Goal: Task Accomplishment & Management: Use online tool/utility

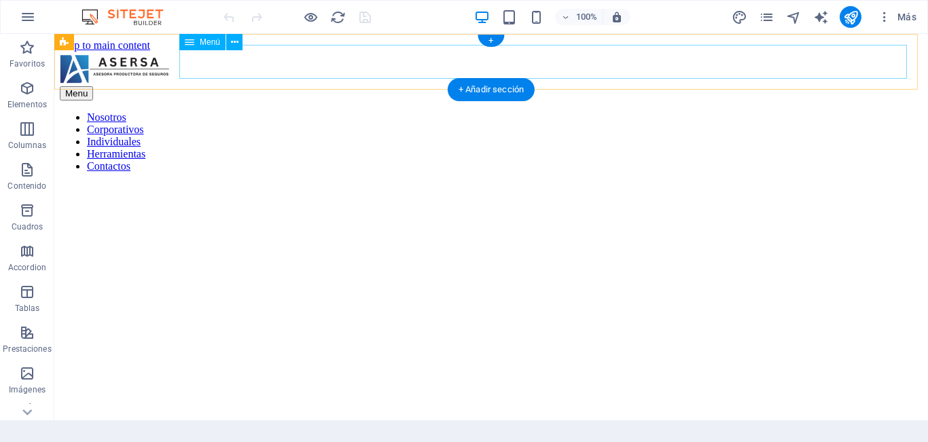
click at [858, 111] on nav "Nosotros Corporativos Individuales Herramientas Contactos" at bounding box center [491, 141] width 862 height 61
select select "1"
select select
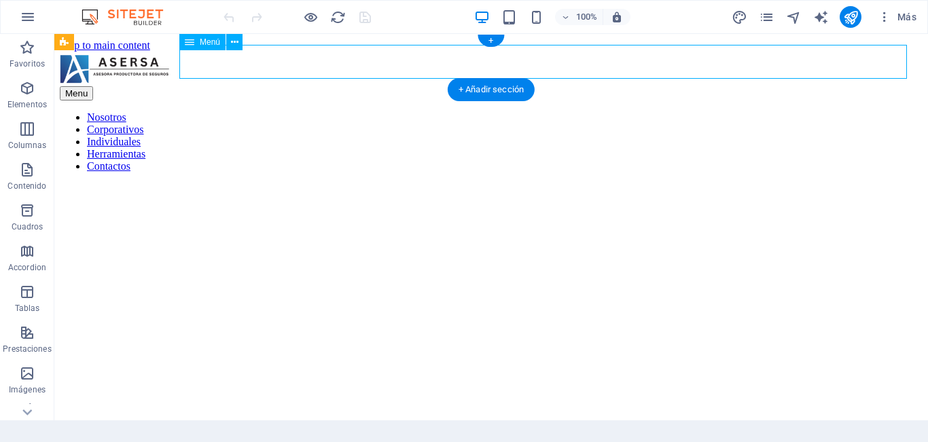
select select "2"
select select
select select "3"
select select
select select "4"
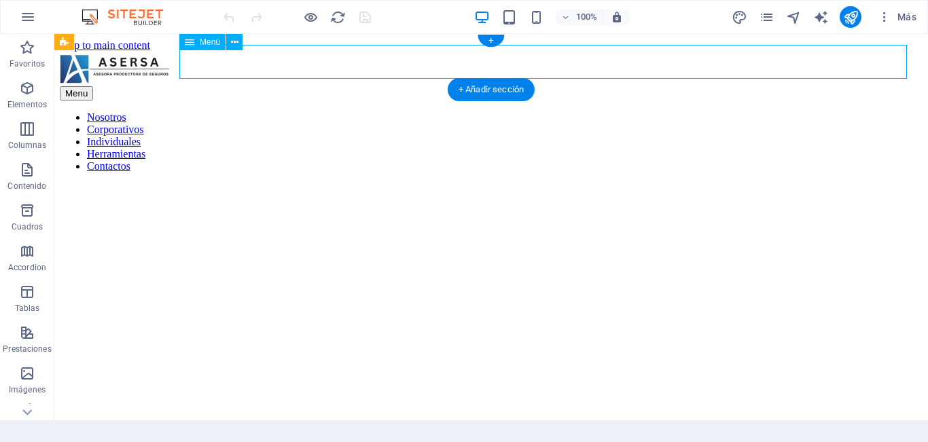
select select
select select "5"
select select
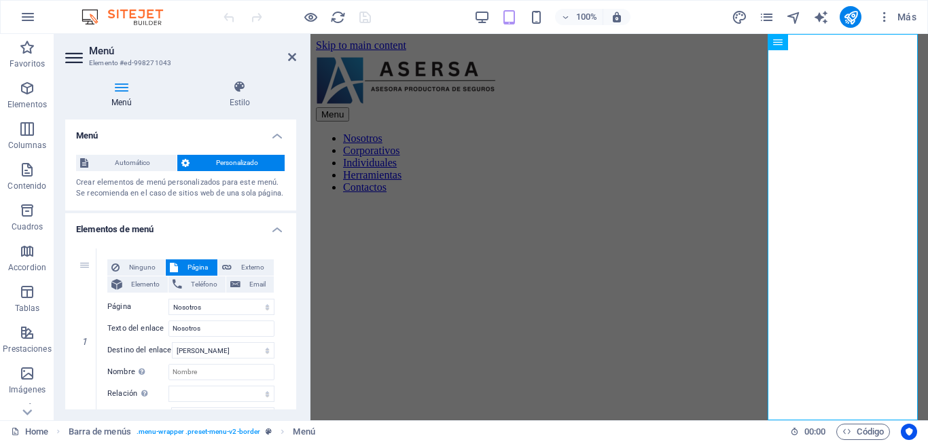
click at [272, 129] on h4 "Menú" at bounding box center [180, 132] width 231 height 24
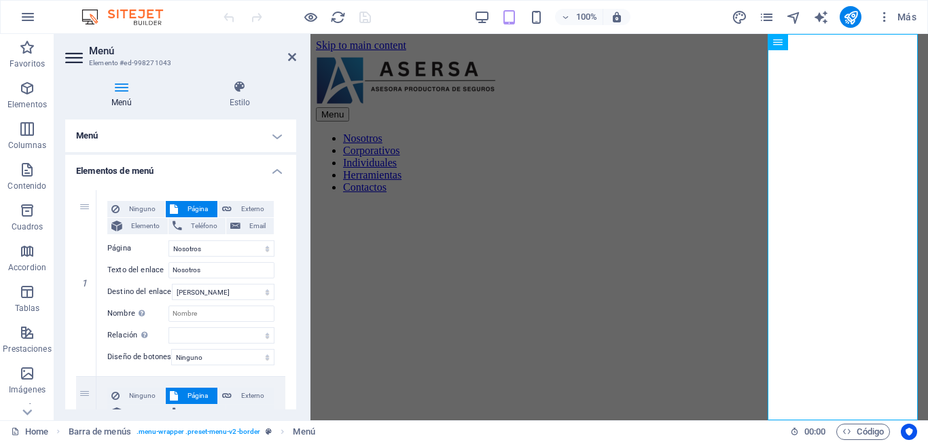
click at [268, 169] on h4 "Elementos de menú" at bounding box center [180, 167] width 231 height 24
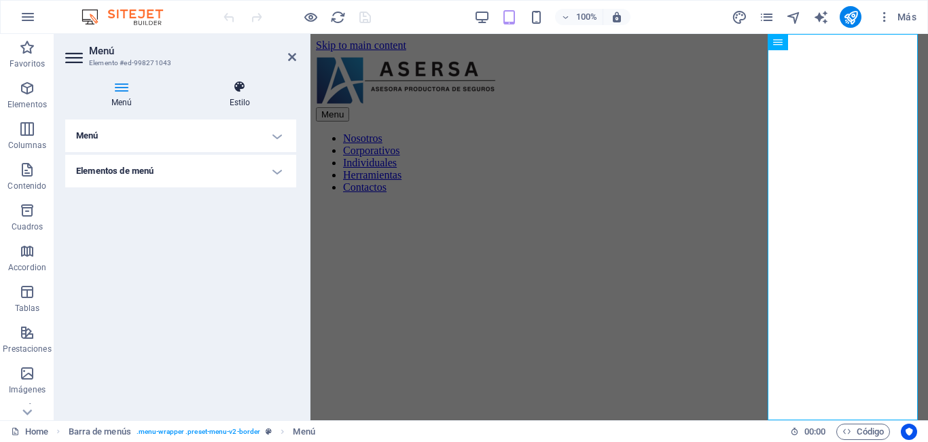
click at [236, 97] on h4 "Estilo" at bounding box center [239, 94] width 113 height 29
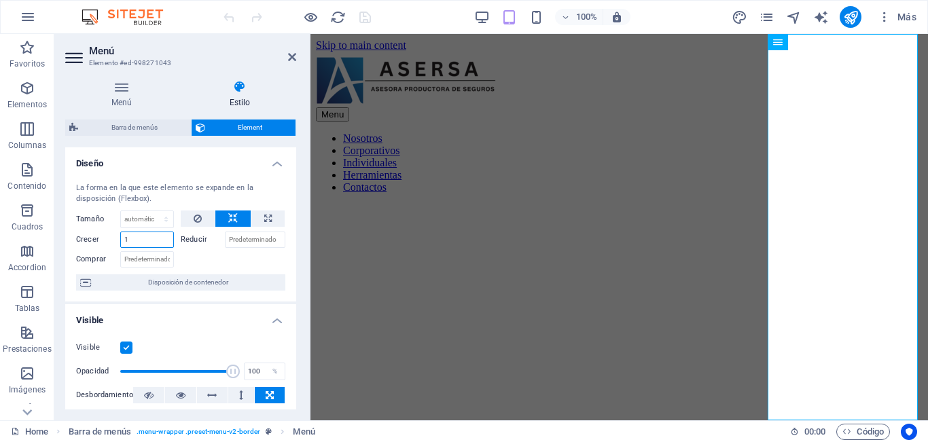
click at [149, 241] on input "1" at bounding box center [147, 240] width 54 height 16
type input "2"
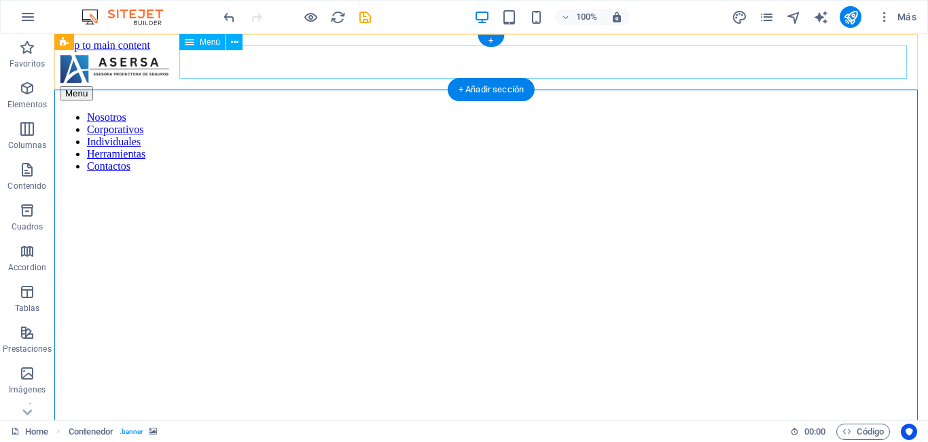
click at [338, 111] on nav "Nosotros Corporativos Individuales Herramientas Contactos" at bounding box center [491, 141] width 862 height 61
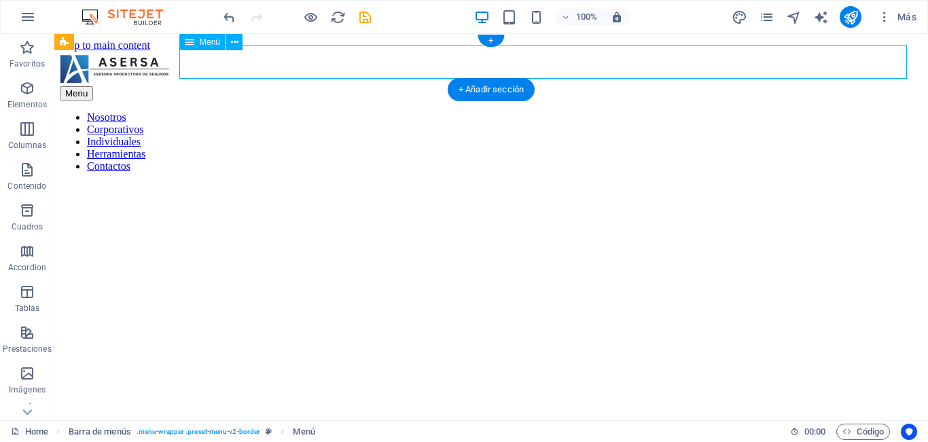
click at [338, 111] on nav "Nosotros Corporativos Individuales Herramientas Contactos" at bounding box center [491, 141] width 862 height 61
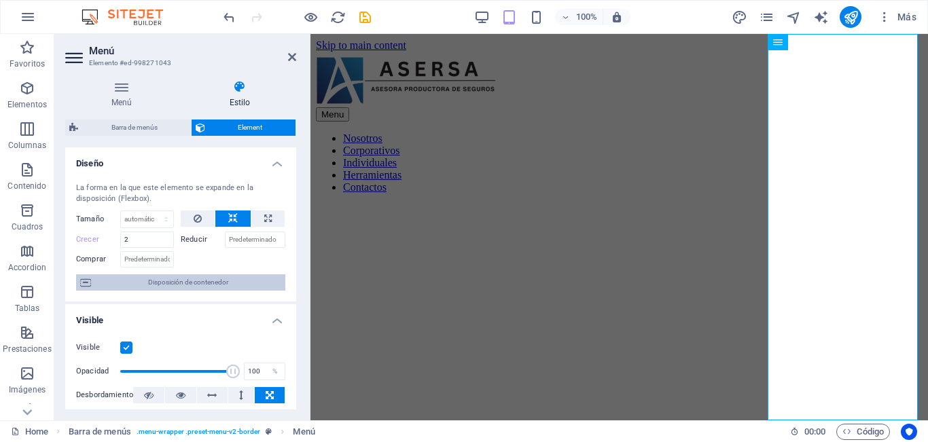
click at [236, 278] on span "Disposición de contenedor" at bounding box center [188, 282] width 186 height 16
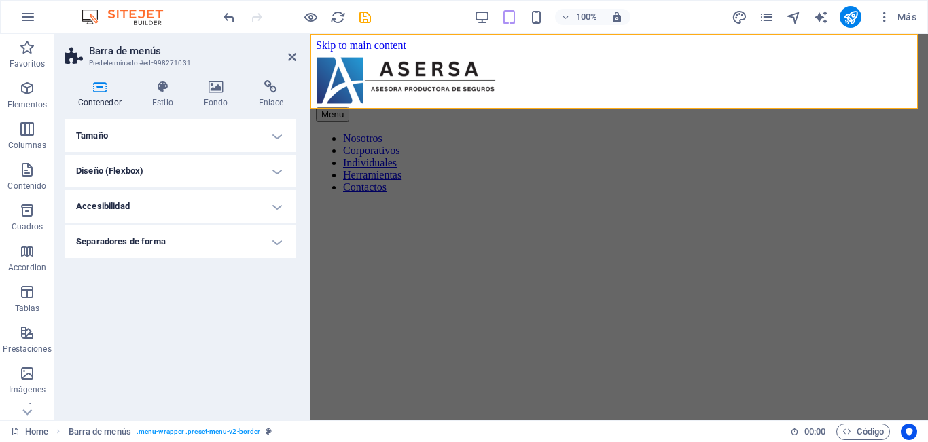
click at [253, 162] on h4 "Diseño (Flexbox)" at bounding box center [180, 171] width 231 height 33
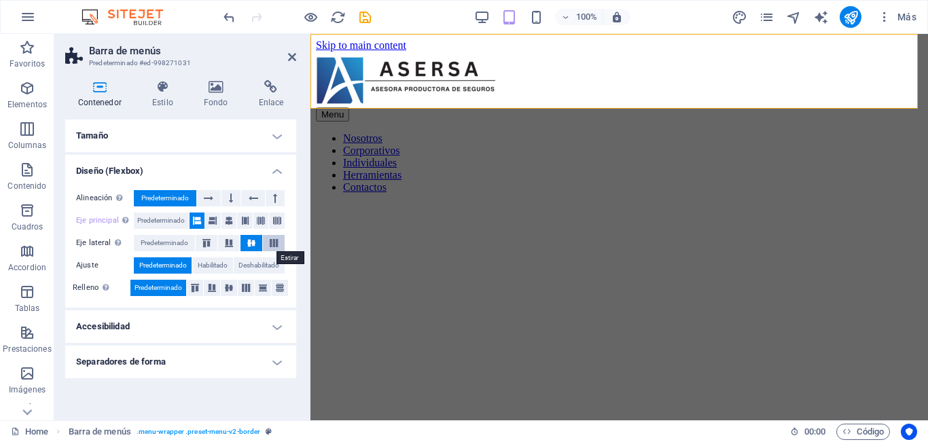
click at [271, 237] on button at bounding box center [274, 243] width 22 height 16
click at [291, 56] on icon at bounding box center [292, 57] width 8 height 11
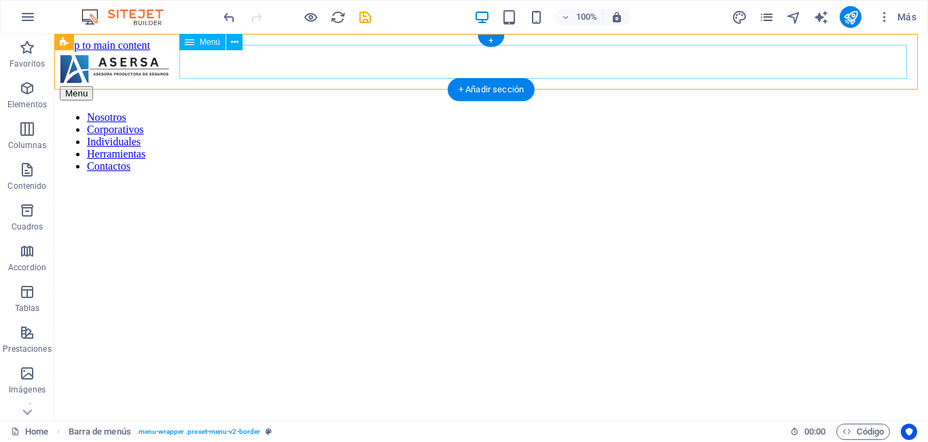
click at [291, 111] on nav "Nosotros Corporativos Individuales Herramientas Contactos" at bounding box center [491, 141] width 862 height 61
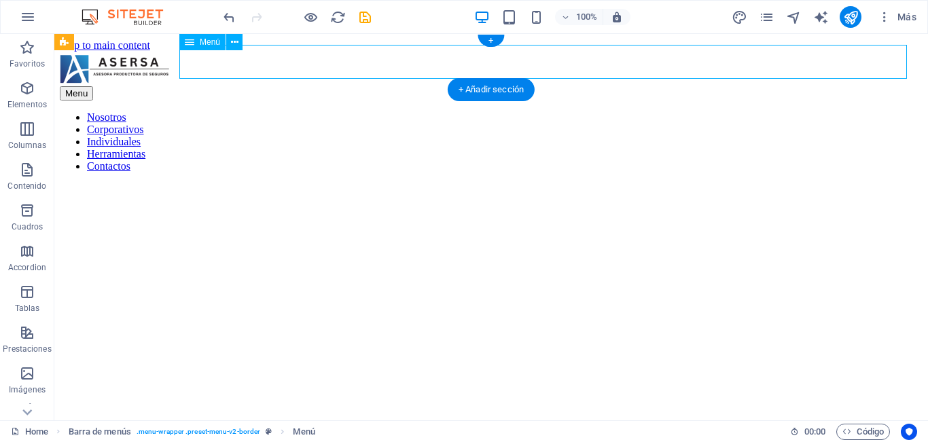
drag, startPoint x: 346, startPoint y: 90, endPoint x: 291, endPoint y: 56, distance: 64.1
click at [291, 111] on nav "Nosotros Corporativos Individuales Herramientas Contactos" at bounding box center [491, 141] width 862 height 61
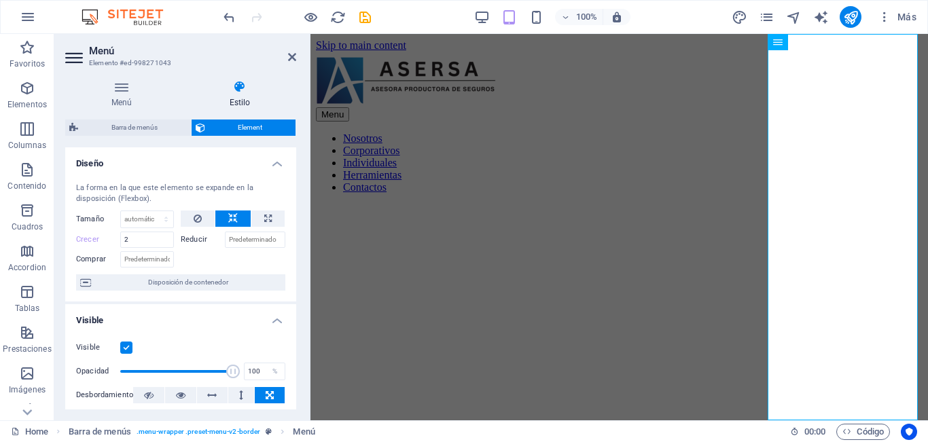
click at [270, 164] on h4 "Diseño" at bounding box center [180, 159] width 231 height 24
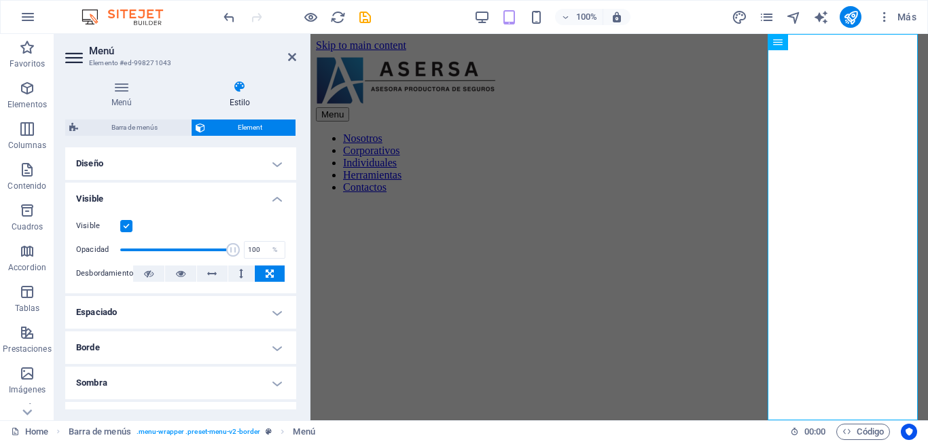
click at [242, 200] on h4 "Visible" at bounding box center [180, 195] width 231 height 24
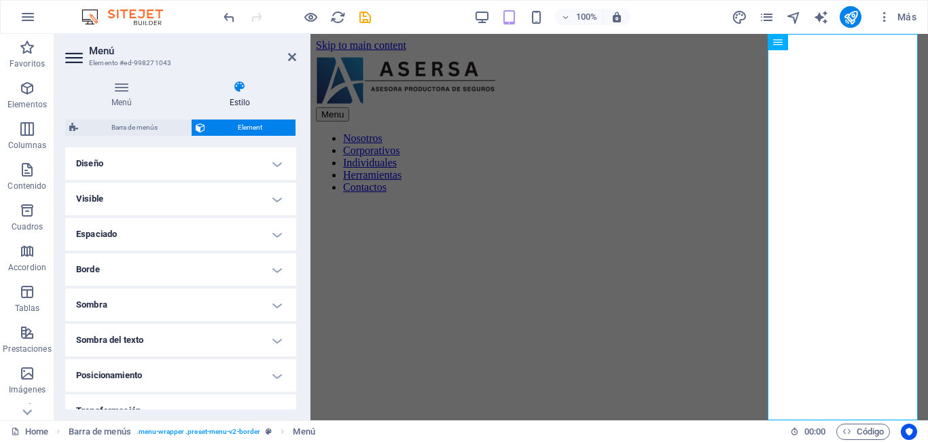
click at [111, 117] on div "Menú Estilo Menú Automático Personalizado Crear elementos de menú personalizado…" at bounding box center [180, 244] width 231 height 329
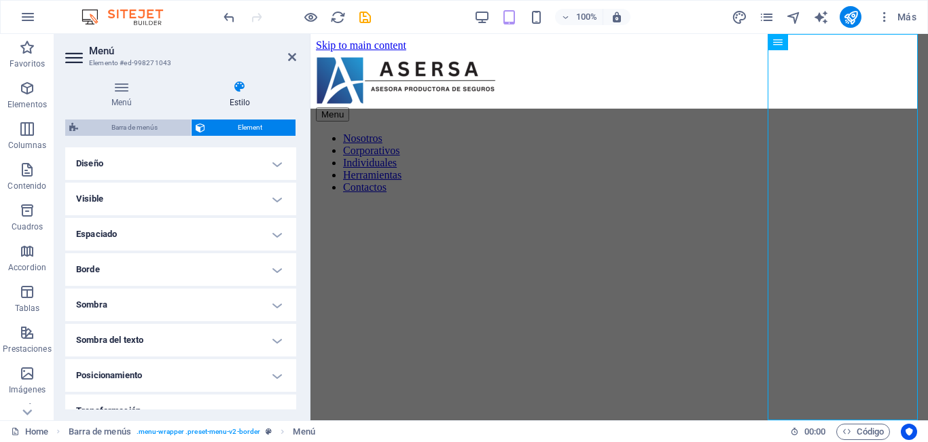
click at [133, 133] on div "Barra de menús Element Diseño La forma en la que este elemento se expande en la…" at bounding box center [180, 265] width 231 height 290
click at [133, 133] on span "Barra de menús" at bounding box center [134, 128] width 105 height 16
select select "rem"
select select "preset-menu-v2-border"
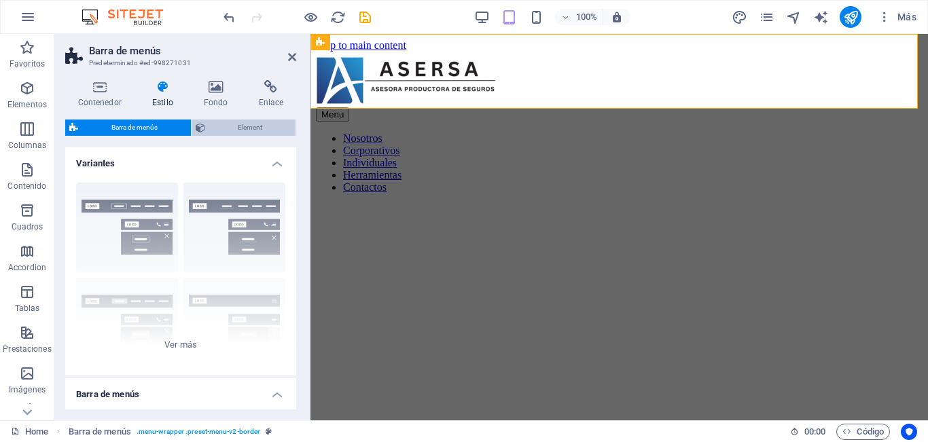
click at [230, 134] on span "Element" at bounding box center [250, 128] width 83 height 16
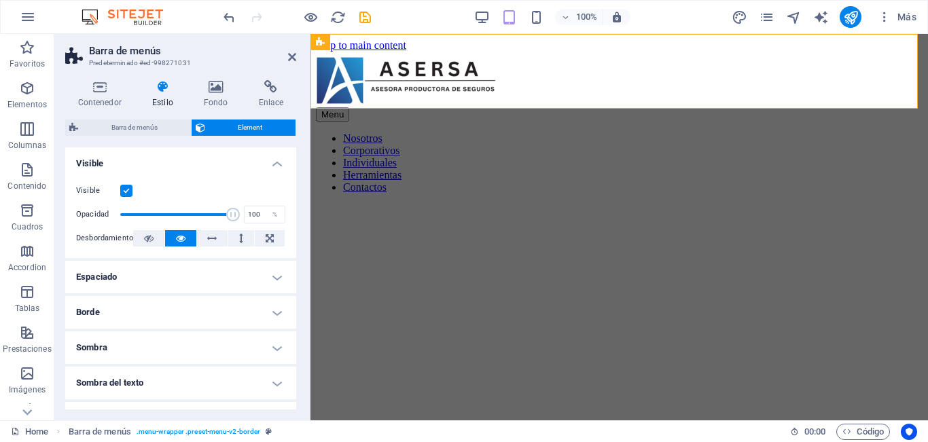
click at [285, 166] on h4 "Visible" at bounding box center [180, 159] width 231 height 24
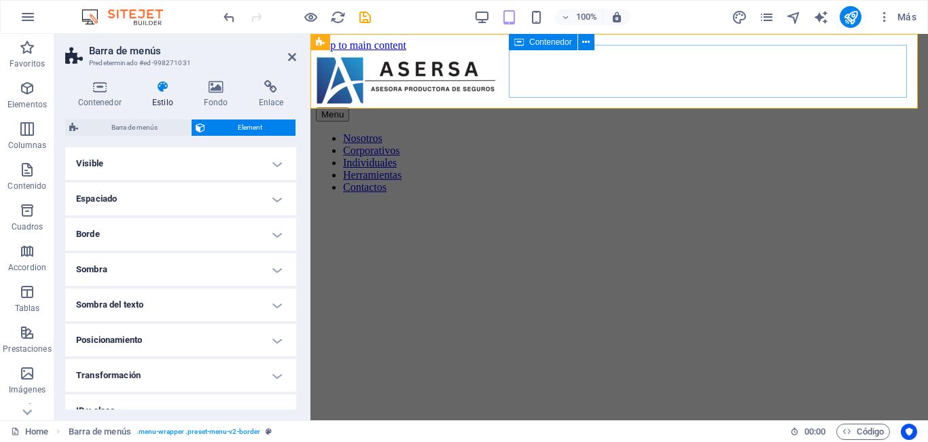
click at [558, 107] on div "Menu" at bounding box center [619, 114] width 606 height 14
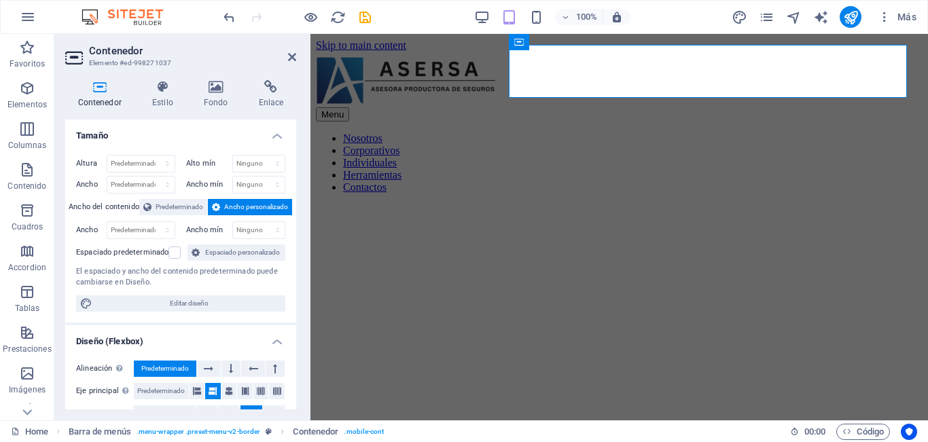
click at [296, 358] on div "Contenedor Estilo Fondo Enlace Tamaño Altura Predeterminado px rem % vh vw Alto…" at bounding box center [180, 244] width 253 height 351
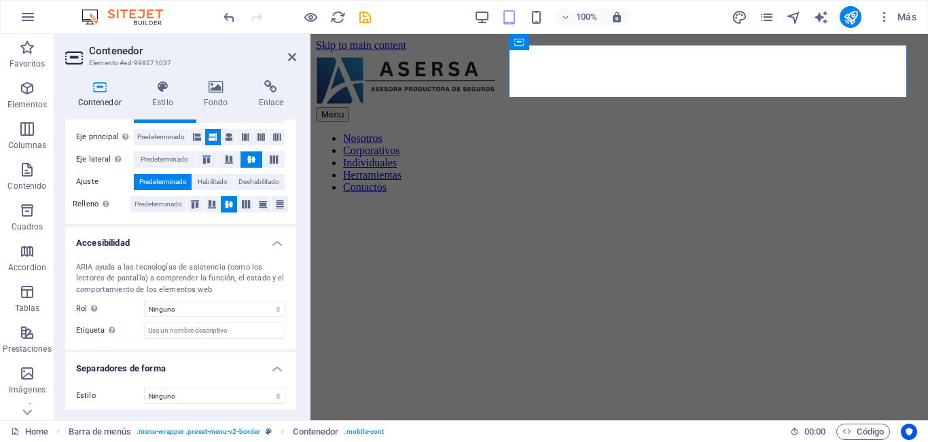
drag, startPoint x: 293, startPoint y: 348, endPoint x: 295, endPoint y: 310, distance: 38.1
click at [295, 310] on div "Tamaño Altura Predeterminado px rem % vh vw Alto mín Ninguno px rem % vh vw Anc…" at bounding box center [180, 265] width 231 height 290
click at [243, 137] on icon at bounding box center [245, 137] width 8 height 16
click at [263, 139] on icon at bounding box center [261, 137] width 8 height 16
click at [291, 57] on icon at bounding box center [292, 57] width 8 height 11
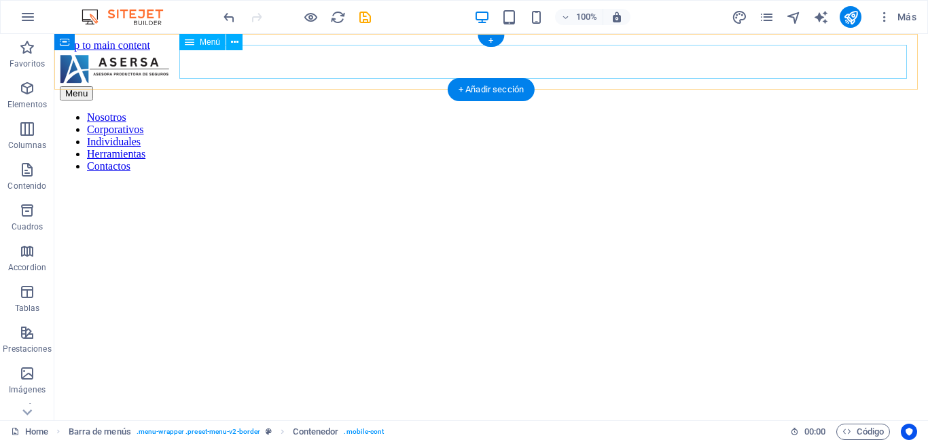
click at [291, 111] on nav "Nosotros Corporativos Individuales Herramientas Contactos" at bounding box center [491, 141] width 862 height 61
drag, startPoint x: 345, startPoint y: 91, endPoint x: 291, endPoint y: 57, distance: 64.1
click at [291, 111] on nav "Nosotros Corporativos Individuales Herramientas Contactos" at bounding box center [491, 141] width 862 height 61
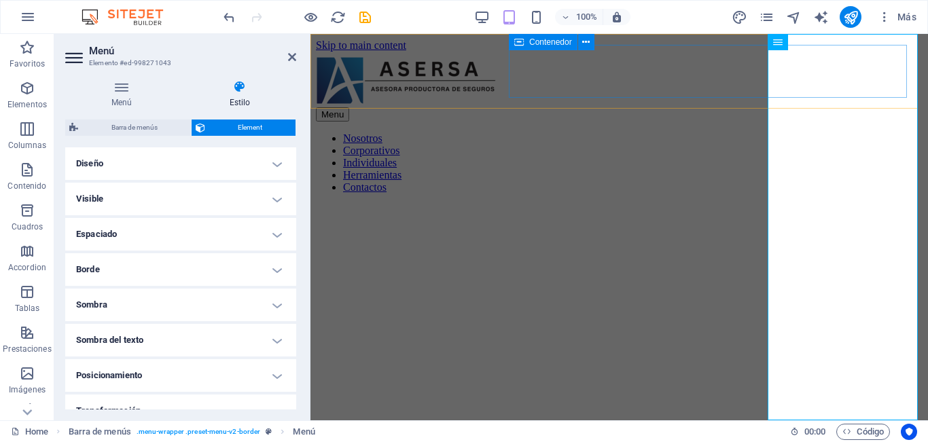
click at [808, 107] on div "Menu" at bounding box center [619, 114] width 606 height 14
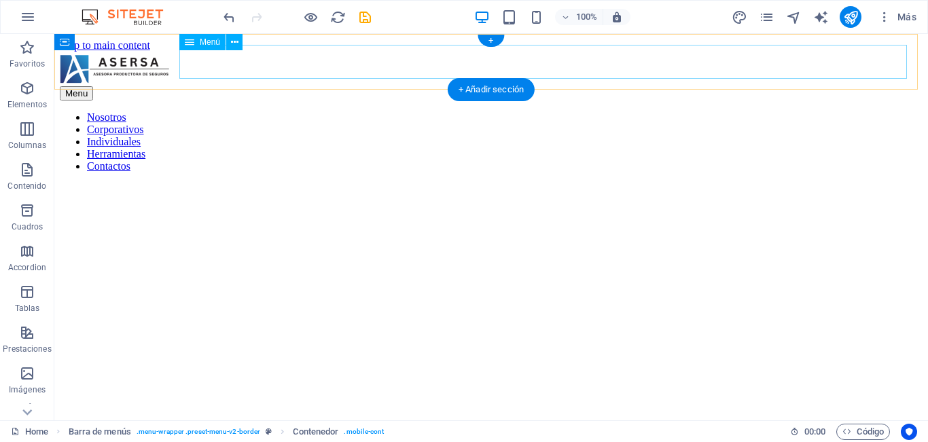
click at [799, 111] on nav "Nosotros Corporativos Individuales Herramientas Contactos" at bounding box center [491, 141] width 862 height 61
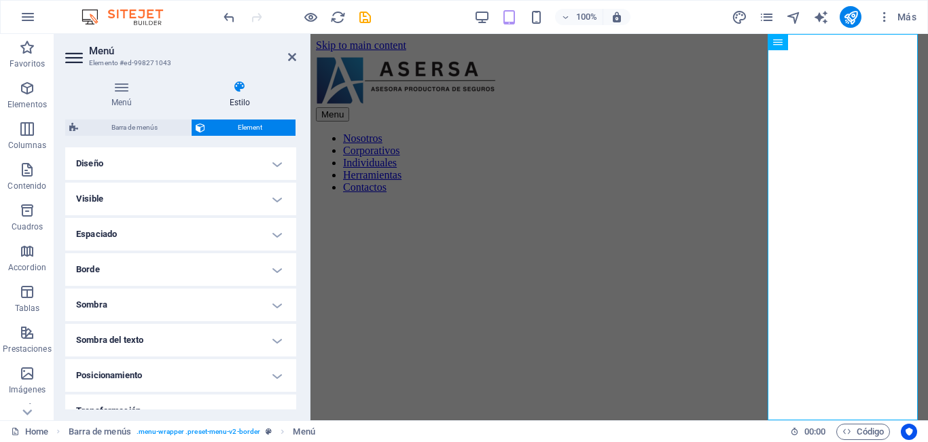
click at [177, 157] on h4 "Diseño" at bounding box center [180, 163] width 231 height 33
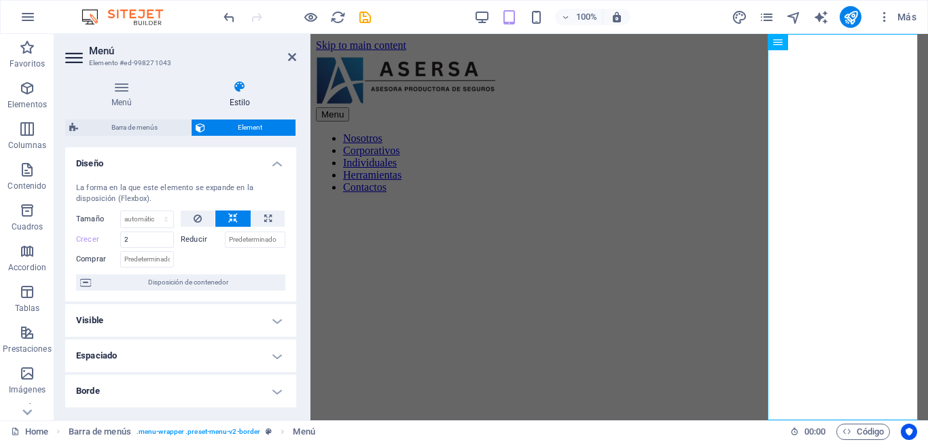
click at [177, 157] on h4 "Diseño" at bounding box center [180, 159] width 231 height 24
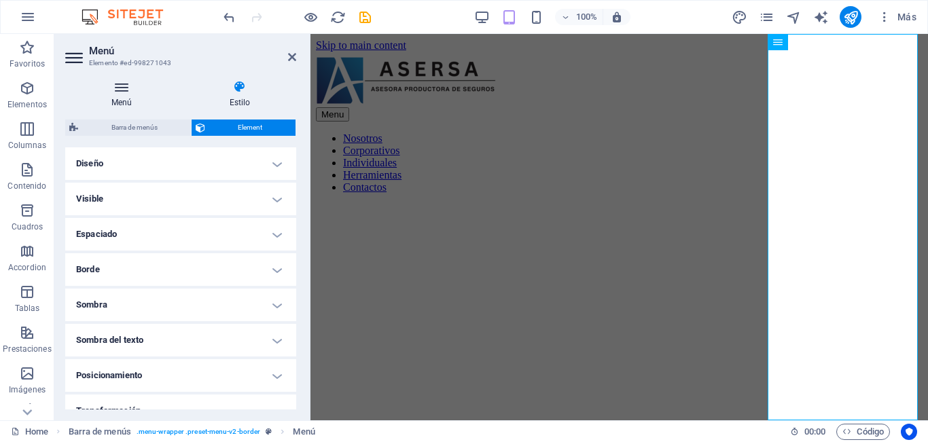
click at [126, 98] on h4 "Menú" at bounding box center [124, 94] width 118 height 29
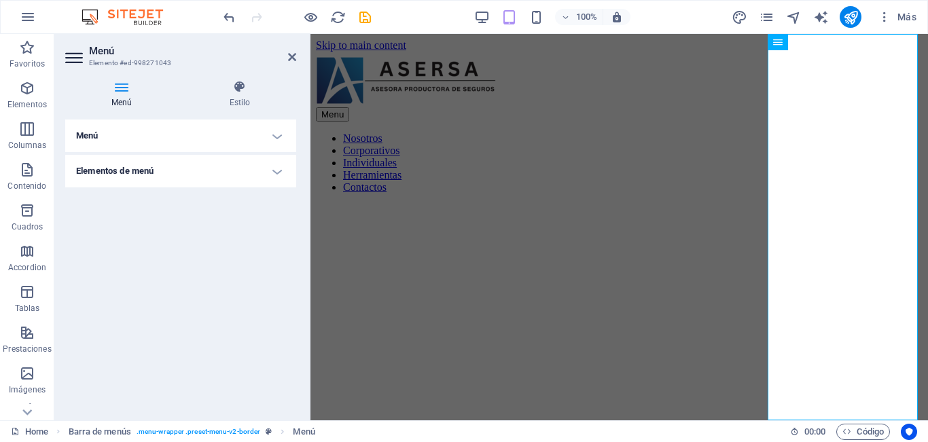
click at [182, 146] on h4 "Menú" at bounding box center [180, 136] width 231 height 33
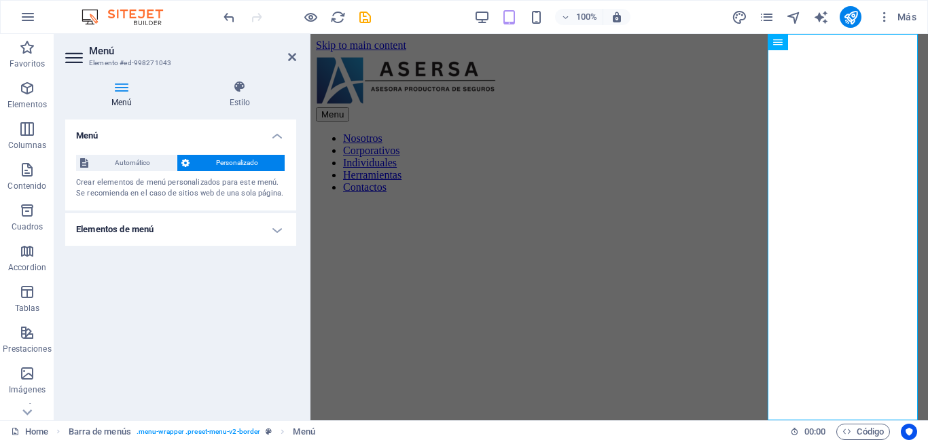
click at [182, 146] on div "Automático Personalizado Crear elementos de menú personalizados para este menú.…" at bounding box center [180, 177] width 231 height 67
click at [188, 232] on h4 "Elementos de menú" at bounding box center [180, 229] width 231 height 33
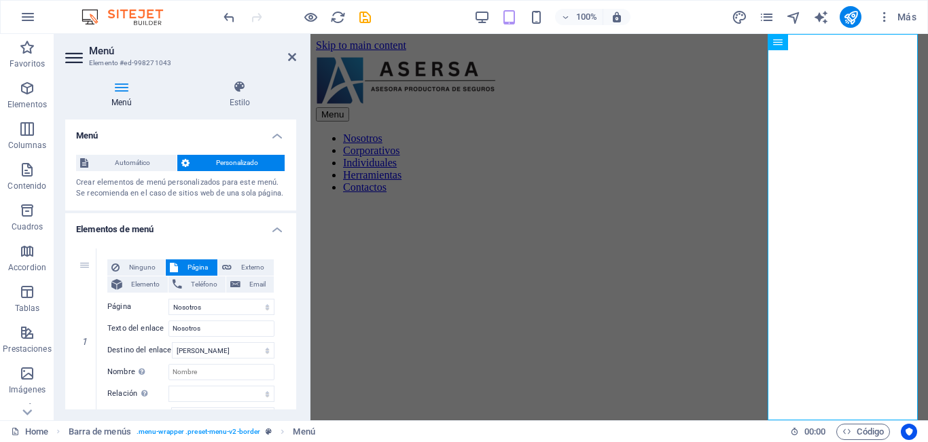
click at [188, 232] on h4 "Elementos de menú" at bounding box center [180, 225] width 231 height 24
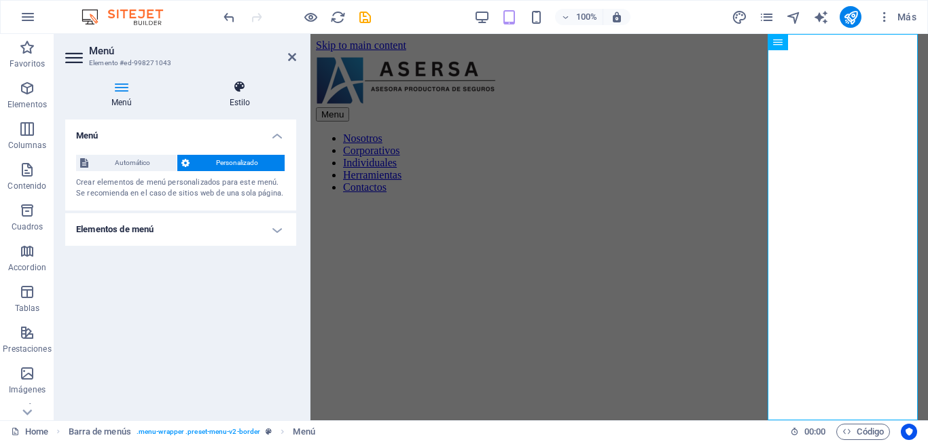
click at [229, 103] on h4 "Estilo" at bounding box center [239, 94] width 113 height 29
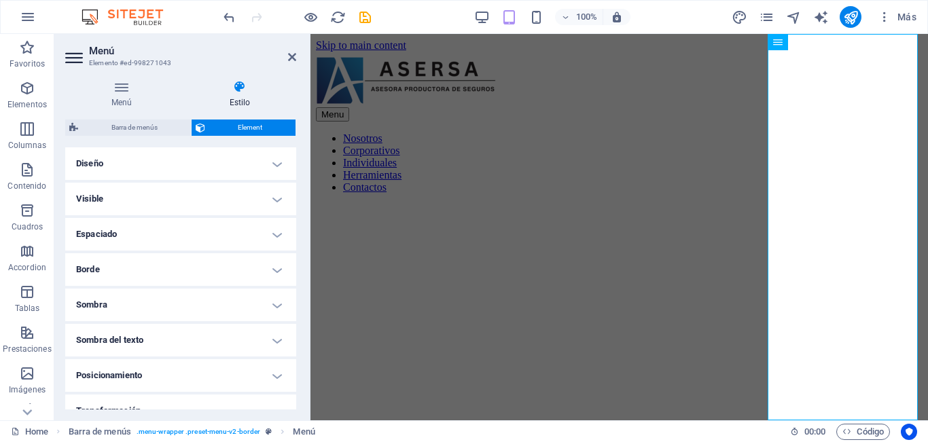
click at [206, 175] on h4 "Diseño" at bounding box center [180, 163] width 231 height 33
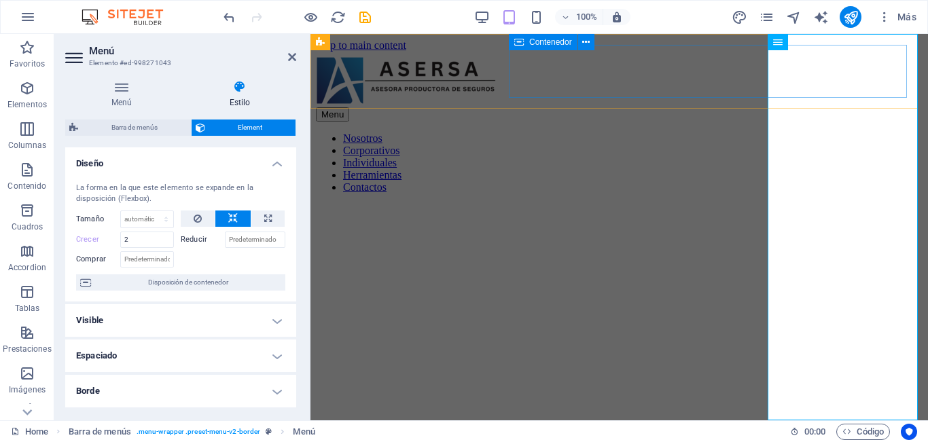
click at [802, 107] on div "Menu" at bounding box center [619, 114] width 606 height 14
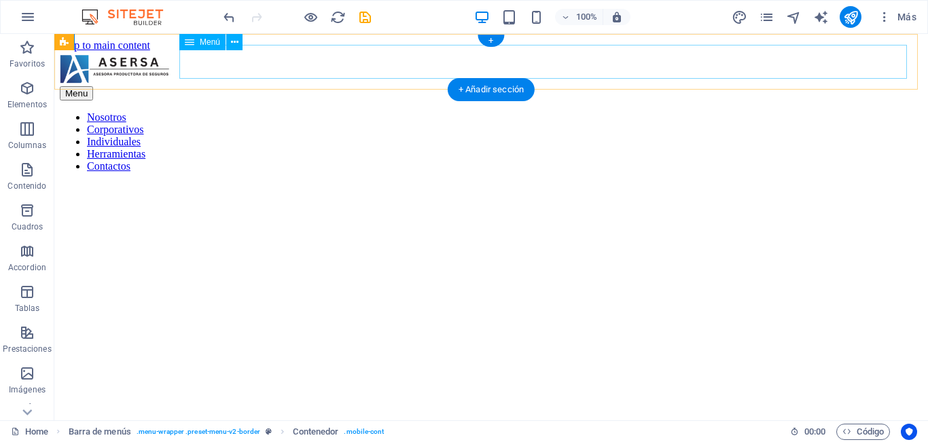
click at [325, 111] on nav "Nosotros Corporativos Individuales Herramientas Contactos" at bounding box center [491, 141] width 862 height 61
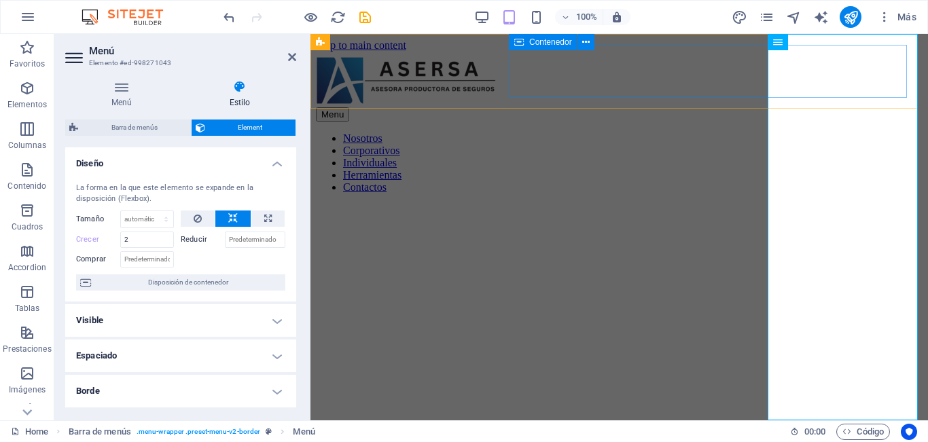
click at [666, 107] on div "Menu" at bounding box center [619, 114] width 606 height 14
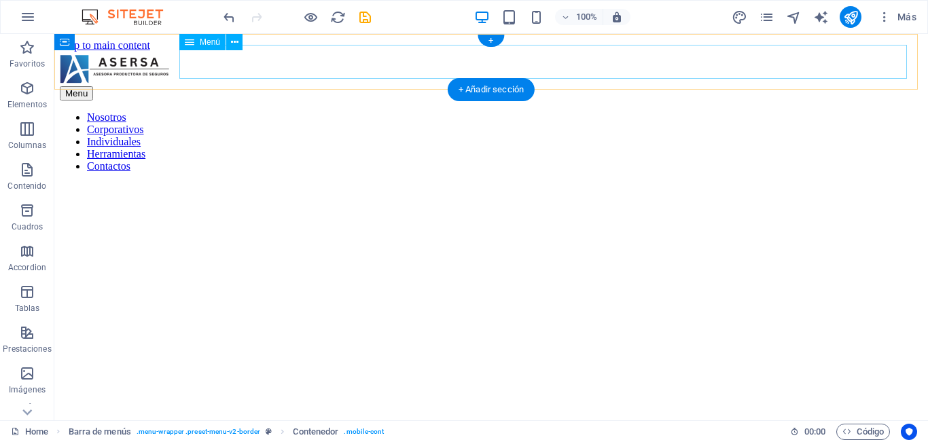
click at [666, 111] on nav "Nosotros Corporativos Individuales Herramientas Contactos" at bounding box center [491, 141] width 862 height 61
drag, startPoint x: 410, startPoint y: 58, endPoint x: 666, endPoint y: 58, distance: 256.0
click at [666, 111] on nav "Nosotros Corporativos Individuales Herramientas Contactos" at bounding box center [491, 141] width 862 height 61
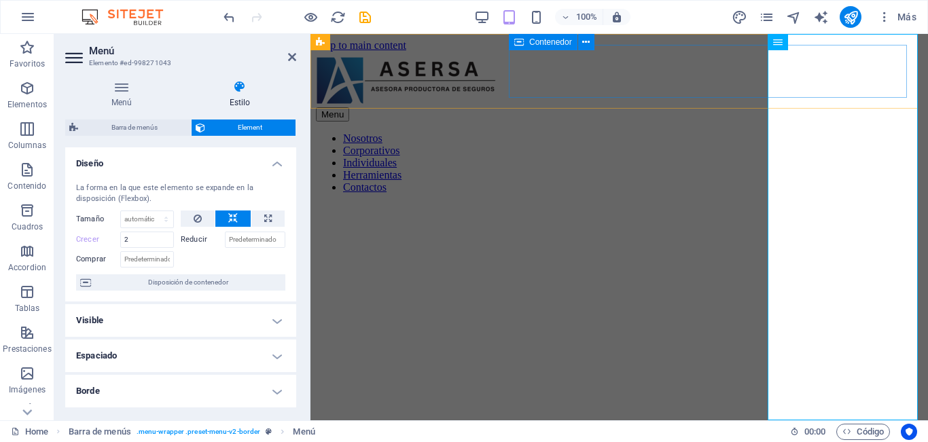
click at [551, 39] on span "Contenedor" at bounding box center [550, 42] width 43 height 8
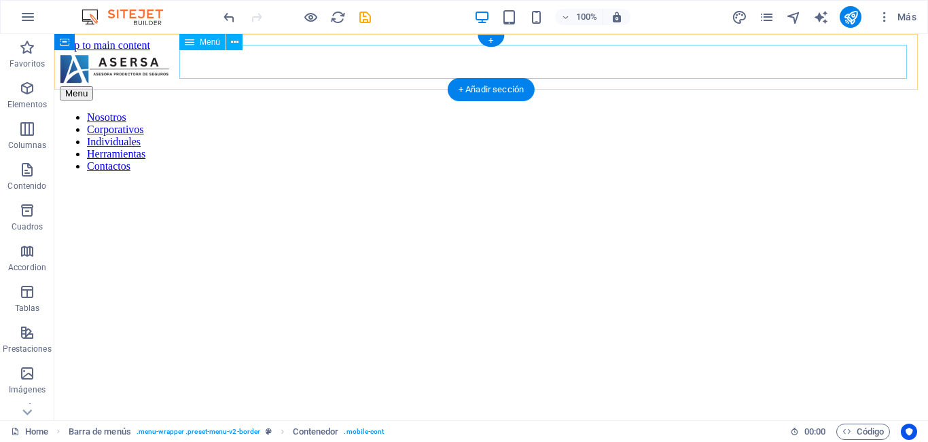
click at [530, 111] on nav "Nosotros Corporativos Individuales Herramientas Contactos" at bounding box center [491, 141] width 862 height 61
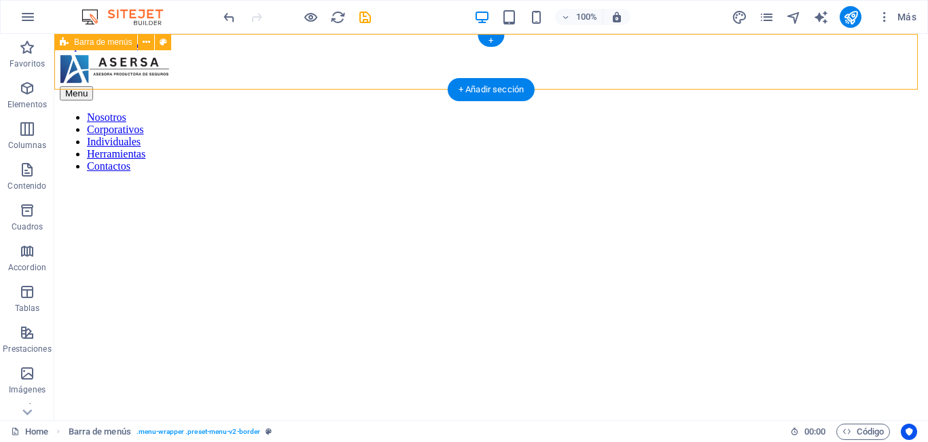
drag, startPoint x: 288, startPoint y: 41, endPoint x: 214, endPoint y: 60, distance: 76.4
click at [214, 60] on div "Menu Nosotros Corporativos Individuales Herramientas Contactos" at bounding box center [491, 112] width 862 height 121
click at [214, 111] on nav "Nosotros Corporativos Individuales Herramientas Contactos" at bounding box center [491, 141] width 862 height 61
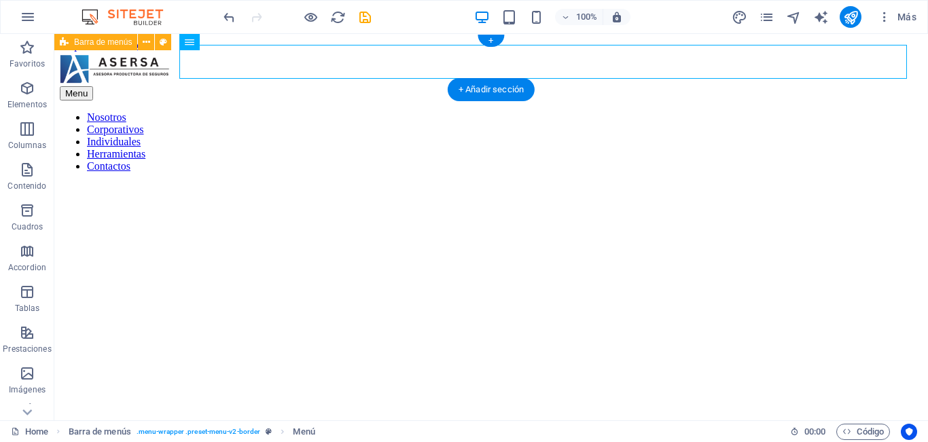
click at [214, 111] on nav "Nosotros Corporativos Individuales Herramientas Contactos" at bounding box center [491, 141] width 862 height 61
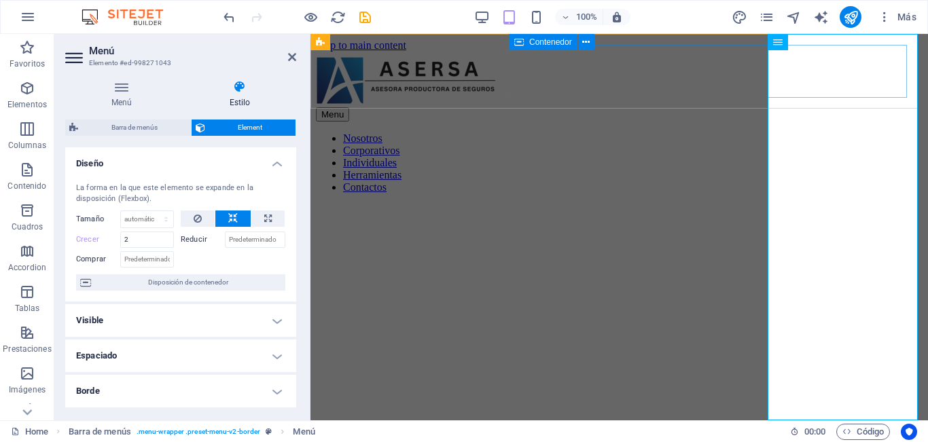
click at [558, 43] on span "Contenedor" at bounding box center [550, 42] width 43 height 8
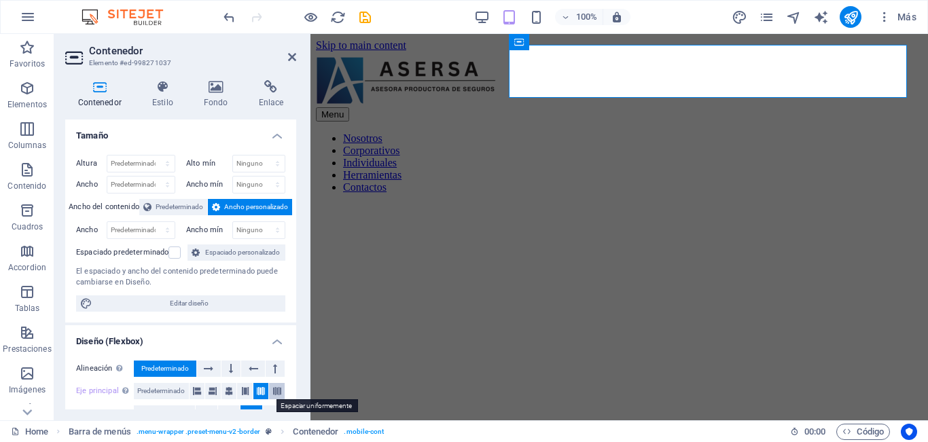
click at [276, 387] on icon at bounding box center [277, 391] width 8 height 16
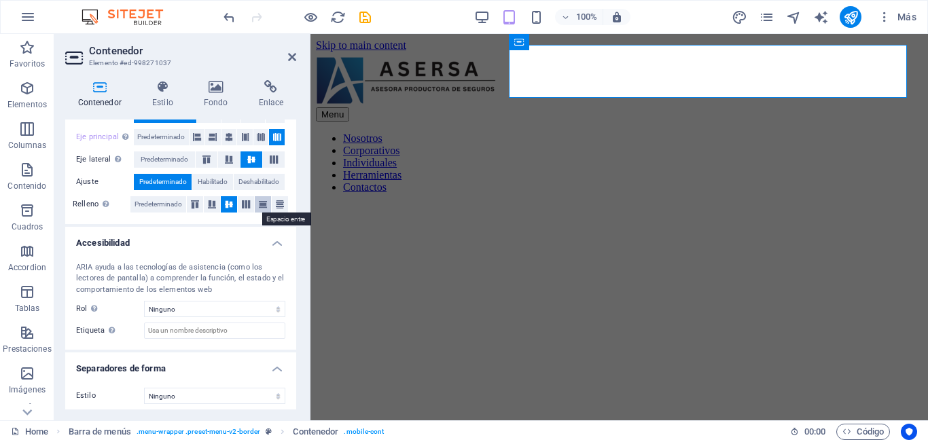
click at [266, 203] on icon at bounding box center [263, 204] width 16 height 8
click at [295, 58] on icon at bounding box center [292, 57] width 8 height 11
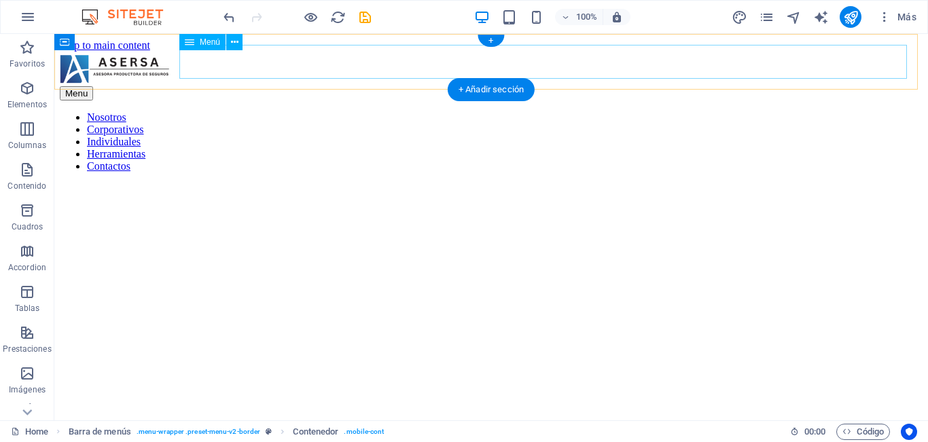
click at [295, 111] on nav "Nosotros Corporativos Individuales Herramientas Contactos" at bounding box center [491, 141] width 862 height 61
drag, startPoint x: 349, startPoint y: 92, endPoint x: 295, endPoint y: 58, distance: 64.1
click at [295, 111] on nav "Nosotros Corporativos Individuales Herramientas Contactos" at bounding box center [491, 141] width 862 height 61
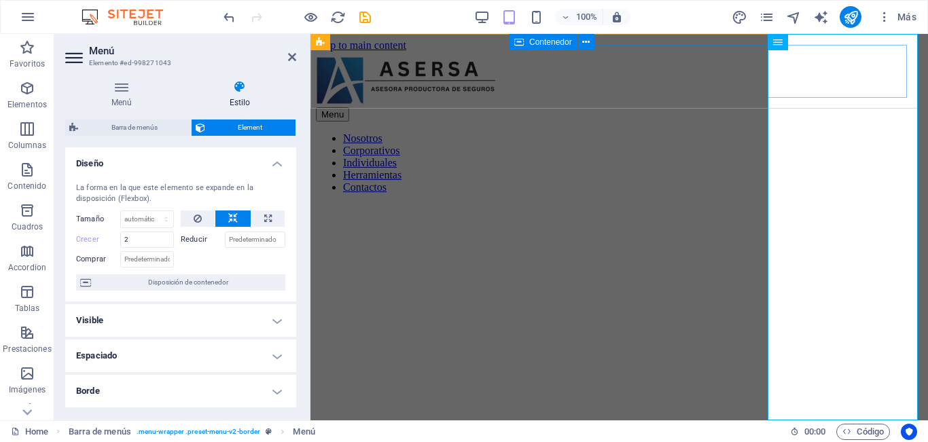
click at [558, 42] on span "Contenedor" at bounding box center [550, 42] width 43 height 8
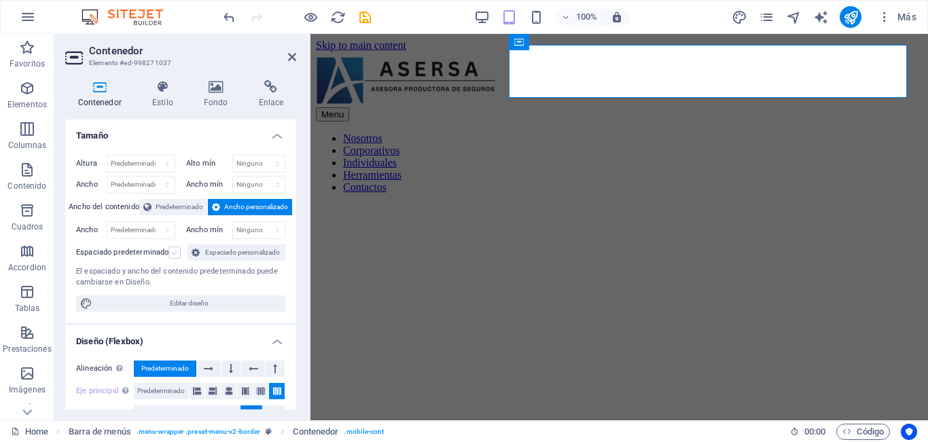
click at [179, 252] on label at bounding box center [174, 253] width 12 height 12
click at [0, 0] on input "Espaciado predeterminado" at bounding box center [0, 0] width 0 height 0
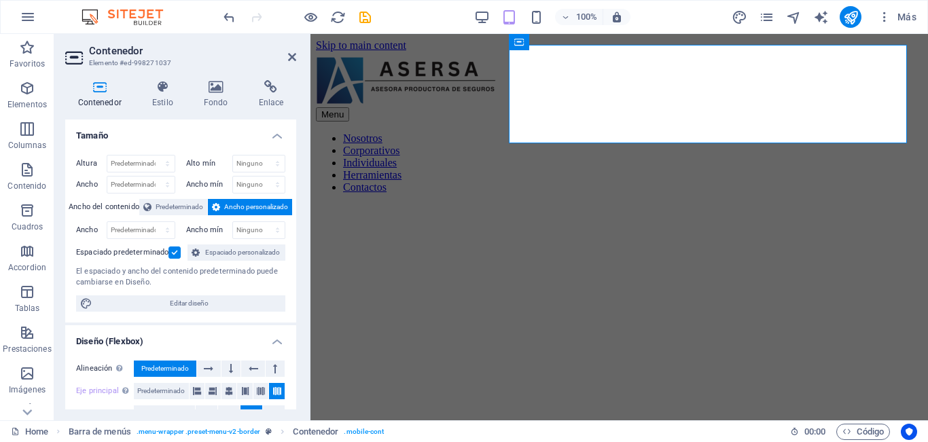
click at [179, 252] on label at bounding box center [174, 253] width 12 height 12
click at [0, 0] on input "Espaciado predeterminado" at bounding box center [0, 0] width 0 height 0
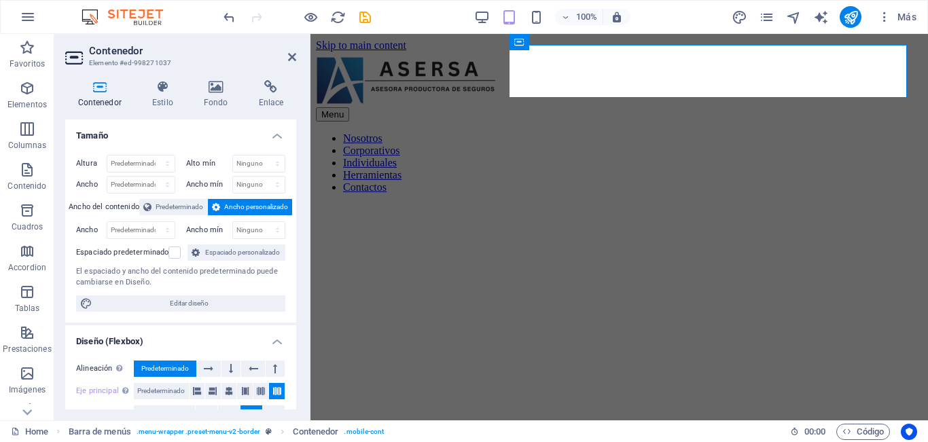
click at [292, 298] on div "Altura Predeterminado px rem % vh vw Alto mín Ninguno px rem % vh vw Ancho Pred…" at bounding box center [180, 233] width 231 height 179
drag, startPoint x: 293, startPoint y: 250, endPoint x: 290, endPoint y: 282, distance: 32.0
click at [290, 282] on div "Altura Predeterminado px rem % vh vw Alto mín Ninguno px rem % vh vw Ancho Pred…" at bounding box center [180, 233] width 231 height 179
click at [257, 372] on button at bounding box center [253, 369] width 24 height 16
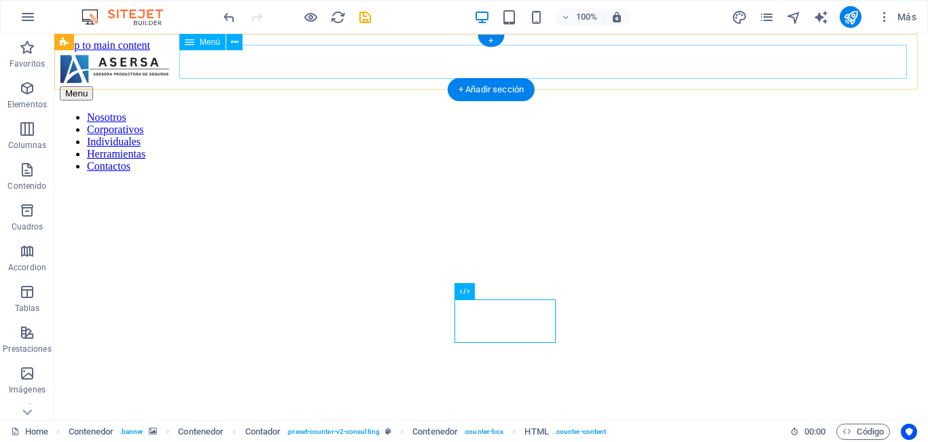
click at [814, 111] on nav "Nosotros Corporativos Individuales Herramientas Contactos" at bounding box center [491, 141] width 862 height 61
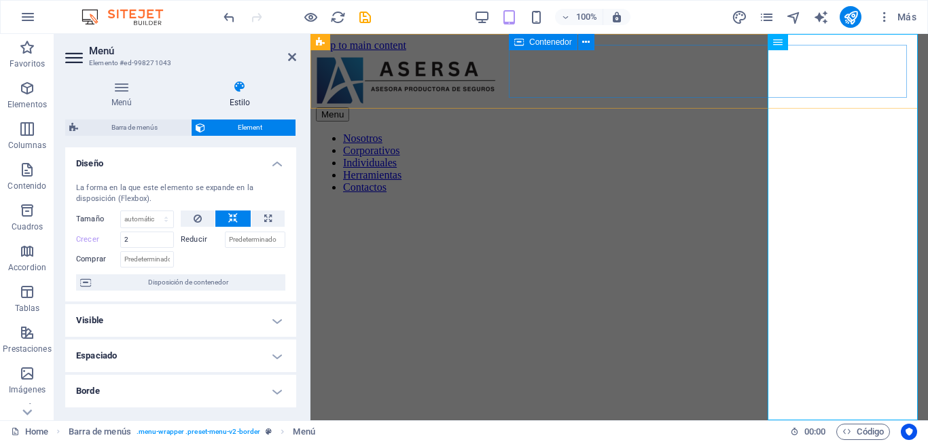
click at [545, 41] on span "Contenedor" at bounding box center [550, 42] width 43 height 8
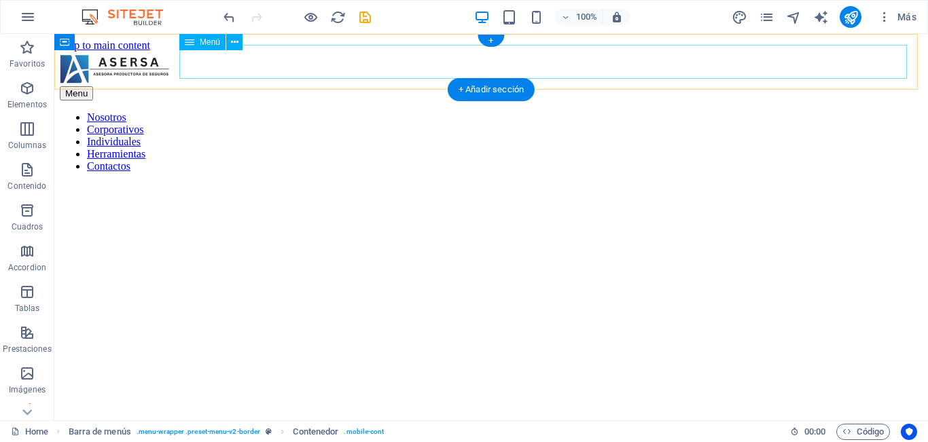
click at [589, 111] on nav "Nosotros Corporativos Individuales Herramientas Contactos" at bounding box center [491, 141] width 862 height 61
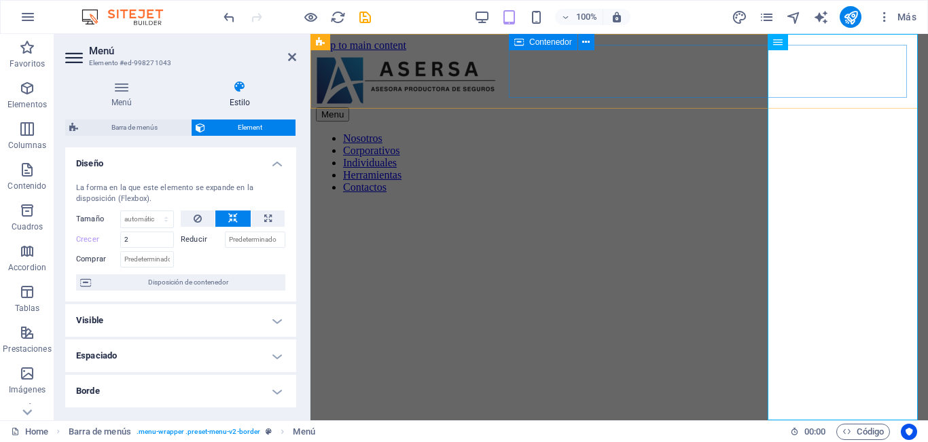
click at [567, 46] on span "Contenedor" at bounding box center [550, 42] width 43 height 8
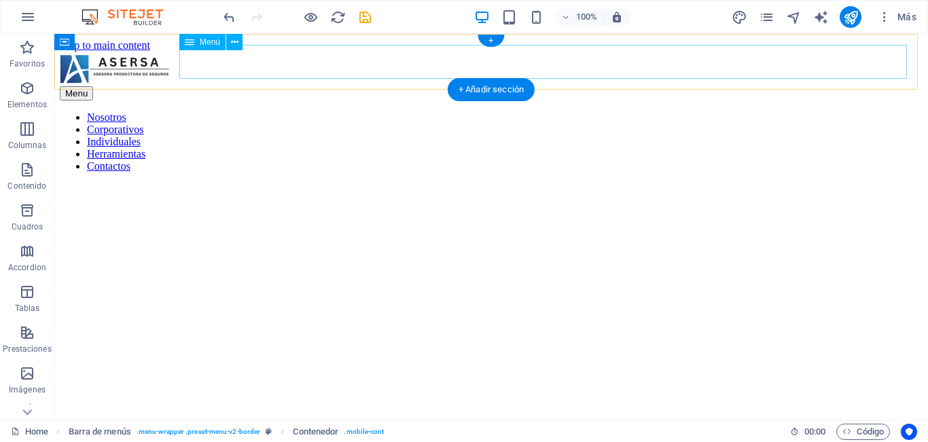
drag, startPoint x: 621, startPoint y: 80, endPoint x: 567, endPoint y: 47, distance: 63.7
click at [567, 111] on nav "Nosotros Corporativos Individuales Herramientas Contactos" at bounding box center [491, 141] width 862 height 61
click at [568, 111] on nav "Nosotros Corporativos Individuales Herramientas Contactos" at bounding box center [491, 141] width 862 height 61
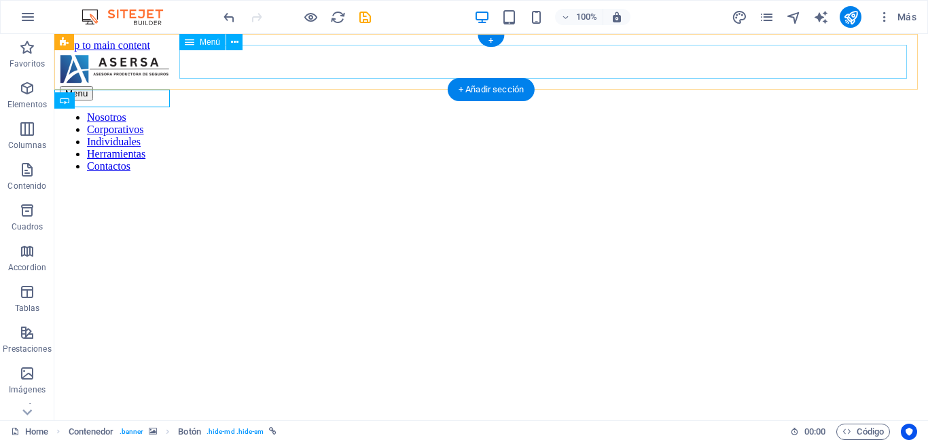
click at [392, 111] on nav "Nosotros Corporativos Individuales Herramientas Contactos" at bounding box center [491, 141] width 862 height 61
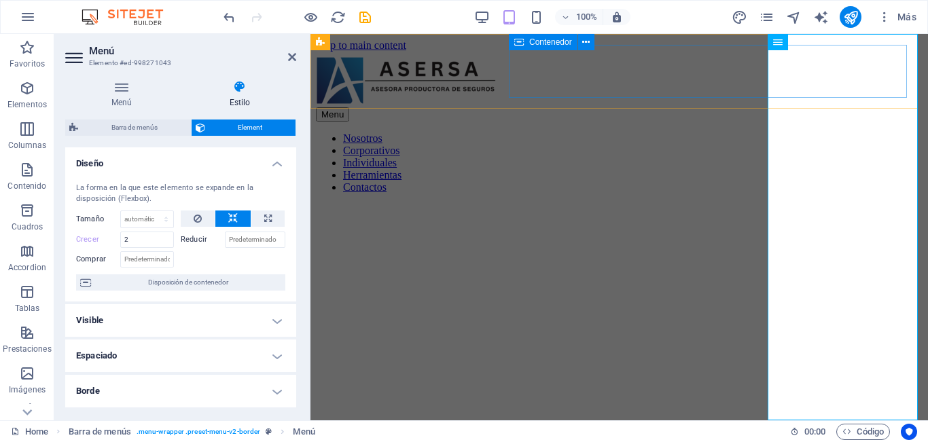
drag, startPoint x: 585, startPoint y: 73, endPoint x: 841, endPoint y: 73, distance: 256.0
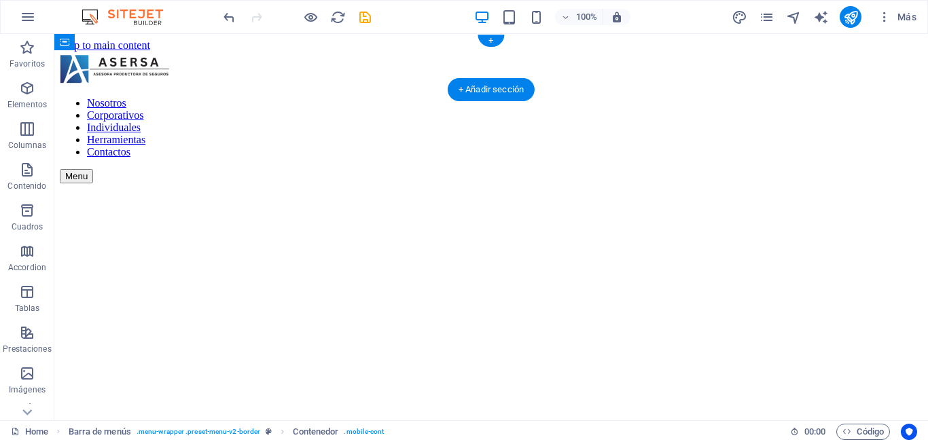
click at [540, 97] on nav "Nosotros Corporativos Individuales Herramientas Contactos" at bounding box center [491, 127] width 862 height 61
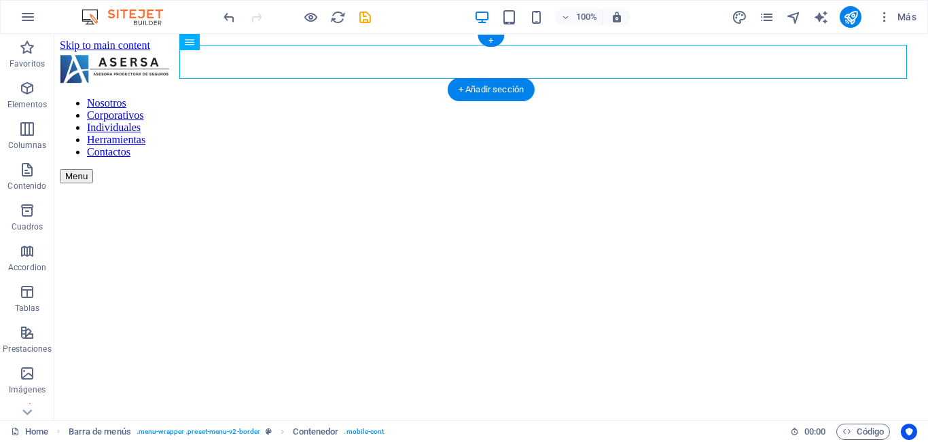
click at [540, 97] on nav "Nosotros Corporativos Individuales Herramientas Contactos" at bounding box center [491, 127] width 862 height 61
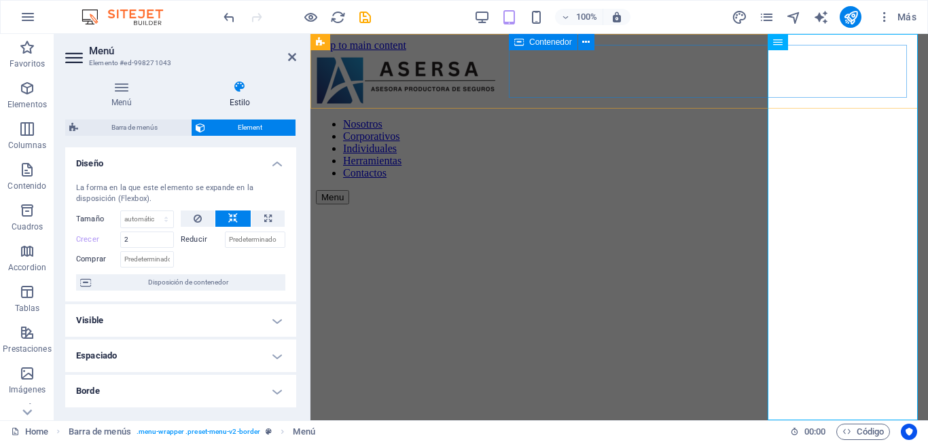
click at [545, 44] on span "Contenedor" at bounding box center [550, 42] width 43 height 8
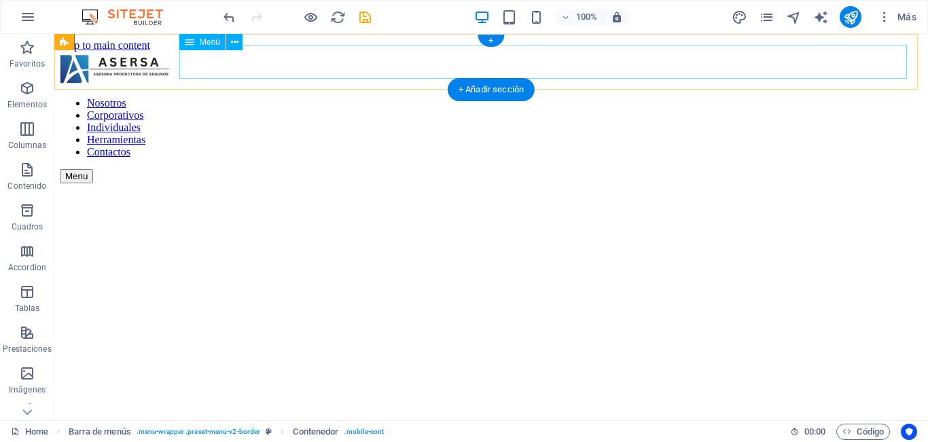
click at [374, 97] on nav "Nosotros Corporativos Individuales Herramientas Contactos" at bounding box center [491, 127] width 862 height 61
click at [373, 97] on nav "Nosotros Corporativos Individuales Herramientas Contactos" at bounding box center [491, 127] width 862 height 61
click at [372, 97] on nav "Nosotros Corporativos Individuales Herramientas Contactos" at bounding box center [491, 127] width 862 height 61
click at [116, 54] on div at bounding box center [491, 69] width 862 height 35
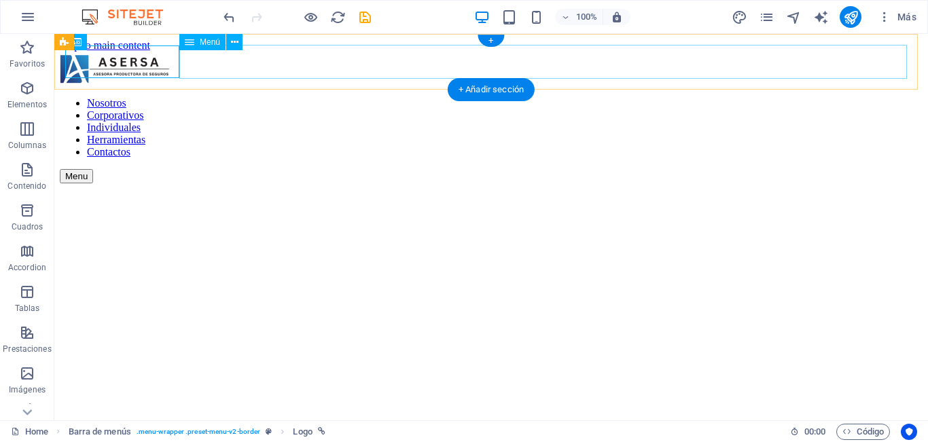
click at [362, 97] on nav "Nosotros Corporativos Individuales Herramientas Contactos" at bounding box center [491, 127] width 862 height 61
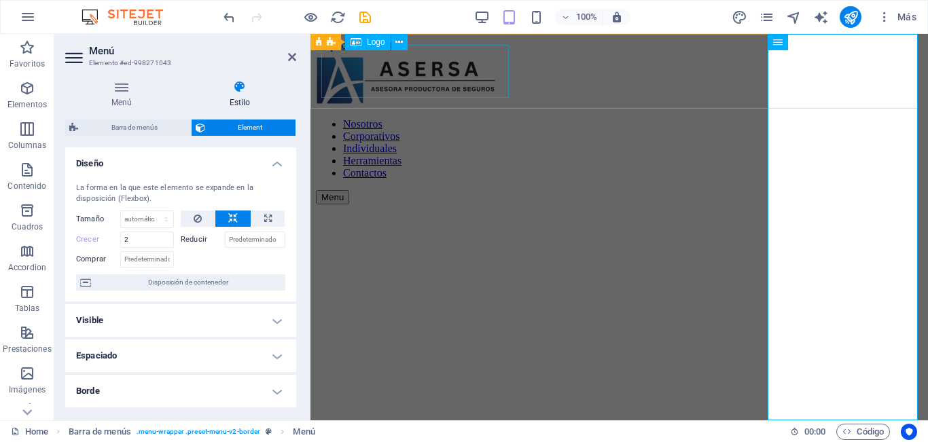
click at [379, 38] on span "Logo" at bounding box center [376, 42] width 18 height 8
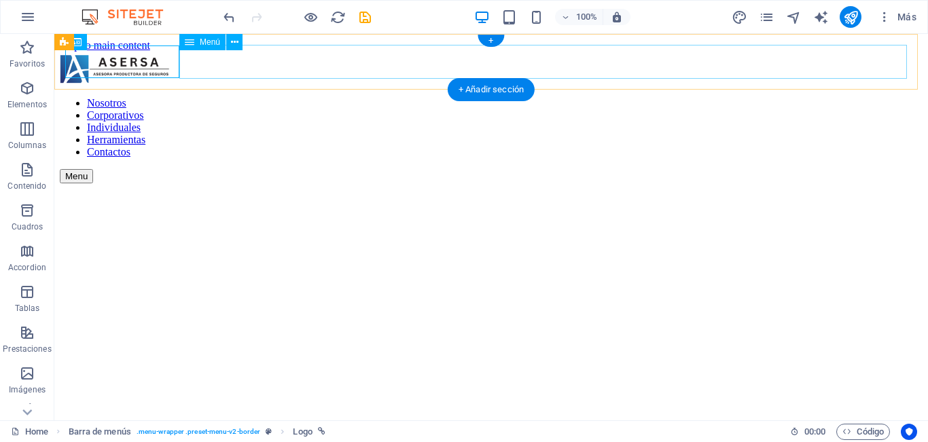
click at [363, 97] on nav "Nosotros Corporativos Individuales Herramientas Contactos" at bounding box center [491, 127] width 862 height 61
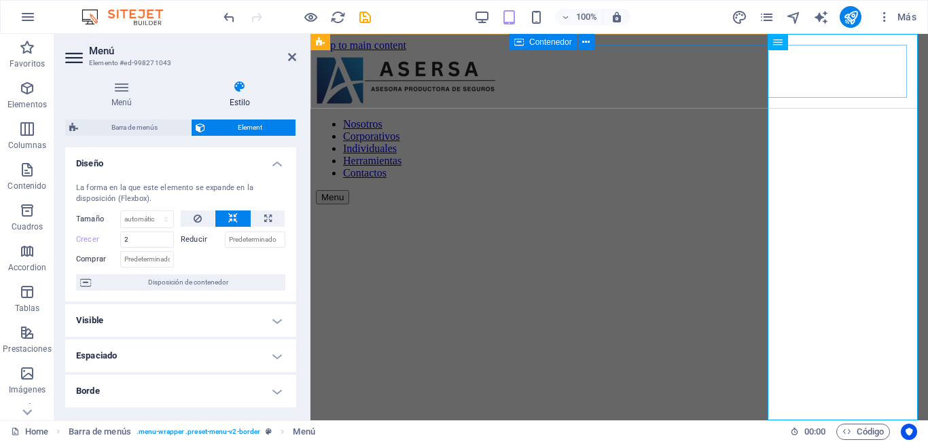
click at [558, 43] on span "Contenedor" at bounding box center [550, 42] width 43 height 8
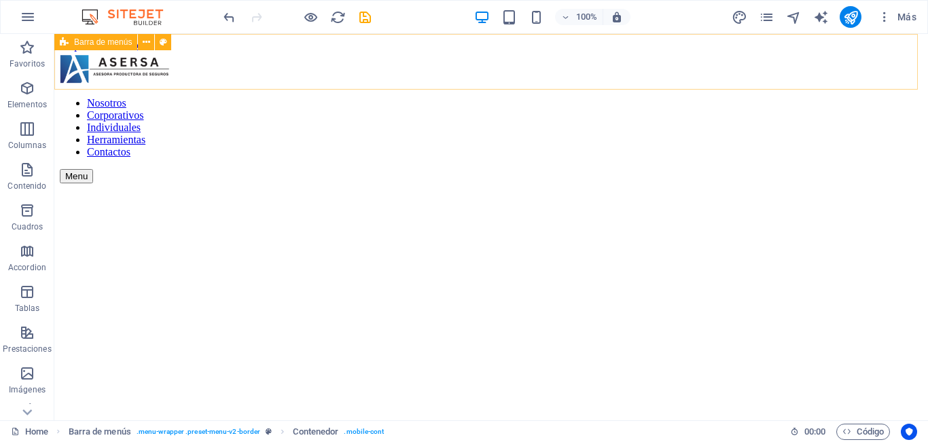
click at [68, 41] on icon at bounding box center [64, 42] width 9 height 16
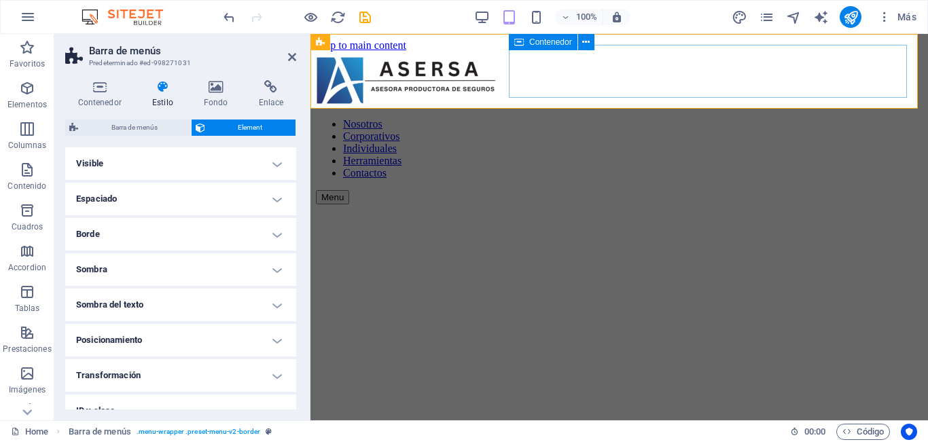
click at [564, 39] on span "Contenedor" at bounding box center [550, 42] width 43 height 8
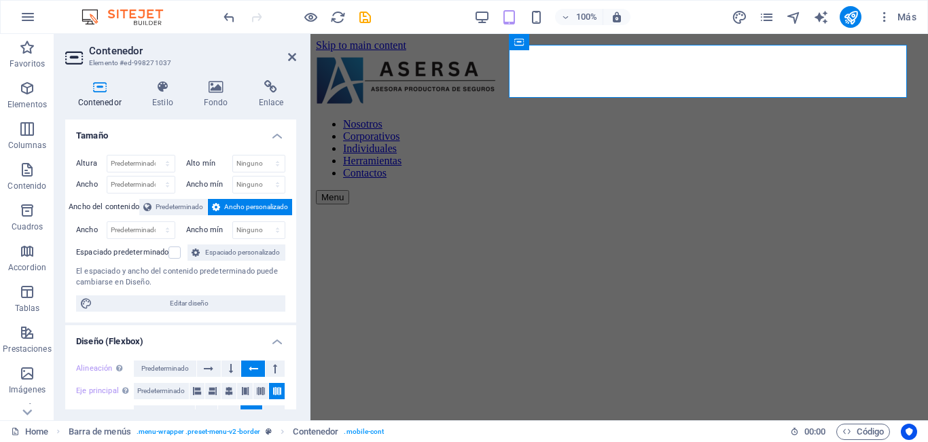
drag, startPoint x: 291, startPoint y: 225, endPoint x: 289, endPoint y: 234, distance: 8.4
click at [289, 234] on div "Altura Predeterminado px rem % vh vw Alto mín Ninguno px rem % vh vw Ancho Pred…" at bounding box center [180, 233] width 231 height 179
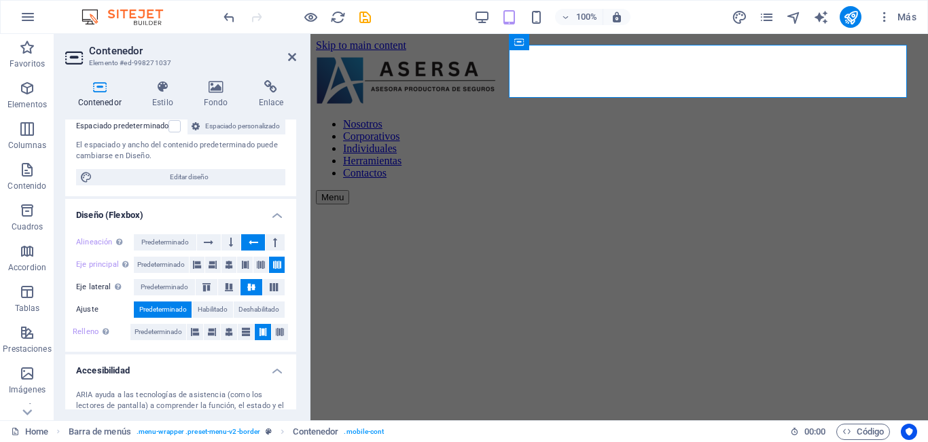
scroll to position [133, 0]
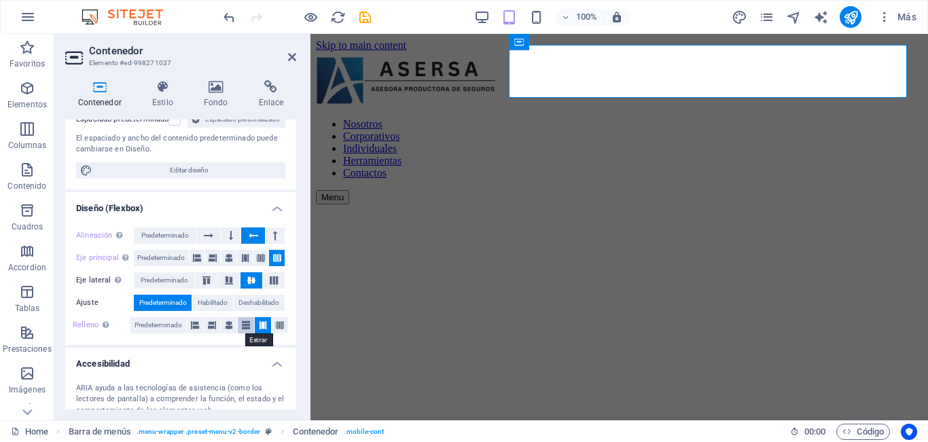
click at [242, 331] on icon at bounding box center [246, 325] width 8 height 16
click at [278, 332] on icon at bounding box center [280, 325] width 8 height 16
click at [293, 58] on icon at bounding box center [292, 57] width 8 height 11
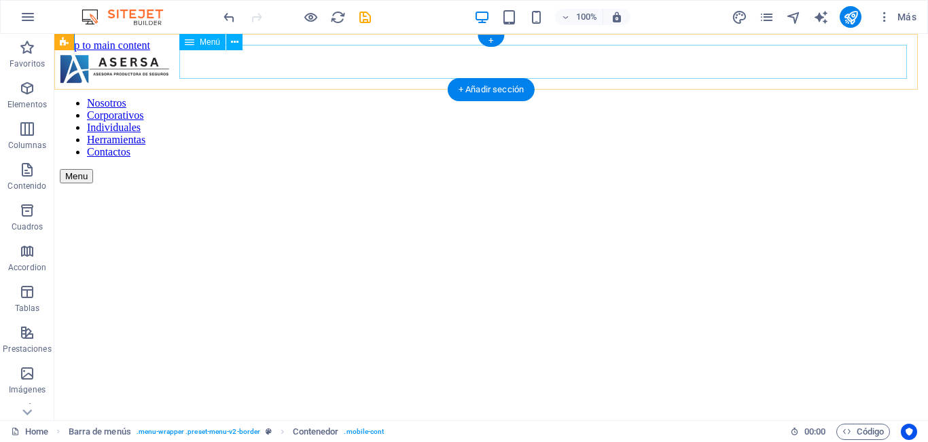
click at [879, 97] on nav "Nosotros Corporativos Individuales Herramientas Contactos" at bounding box center [491, 127] width 862 height 61
